Goal: Navigation & Orientation: Find specific page/section

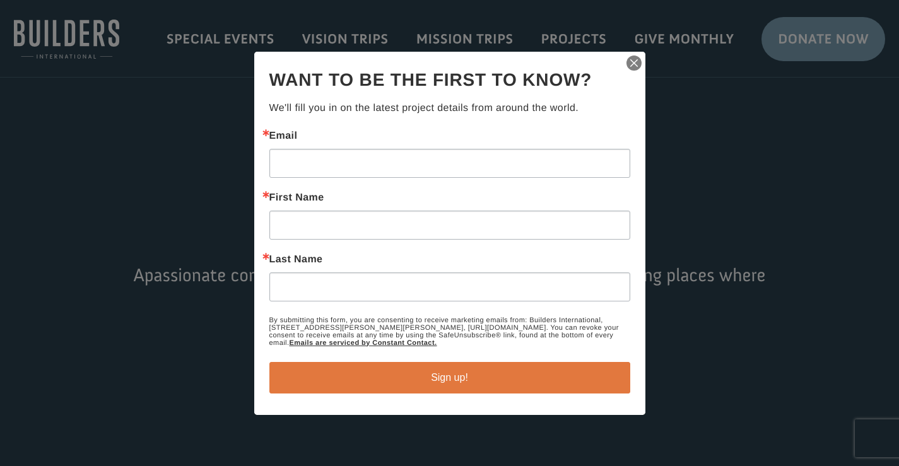
click at [635, 61] on img "button" at bounding box center [634, 63] width 18 height 18
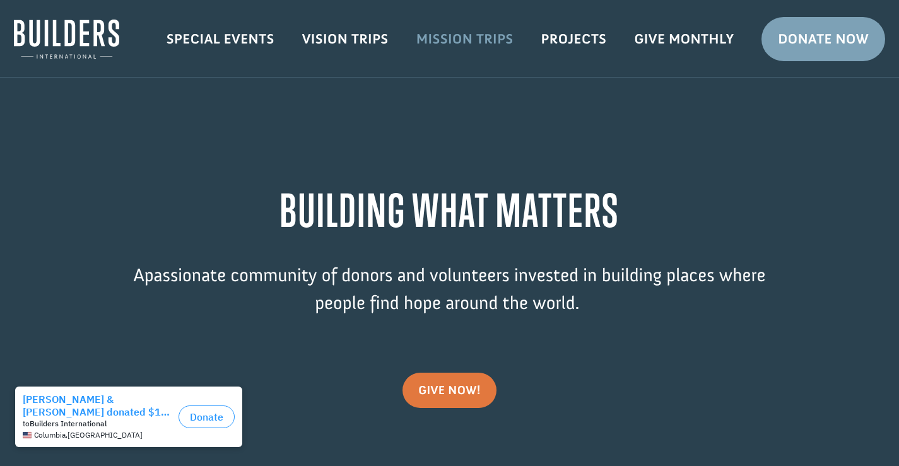
click at [467, 43] on link "Mission Trips" at bounding box center [464, 39] width 125 height 37
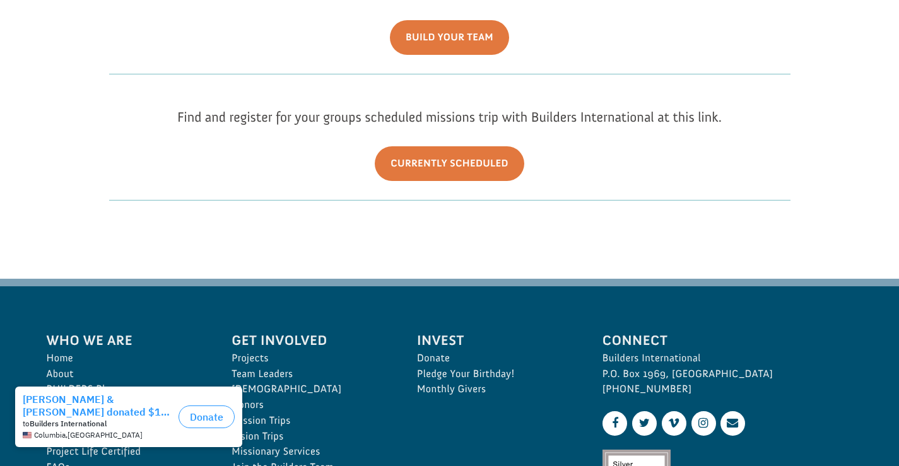
scroll to position [327, 0]
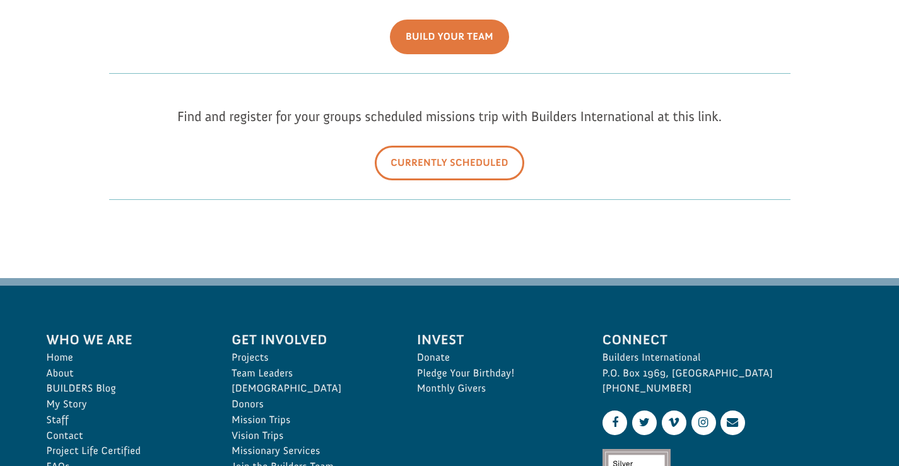
click at [493, 167] on link "Currently Scheduled" at bounding box center [449, 163] width 149 height 35
